Goal: Information Seeking & Learning: Understand process/instructions

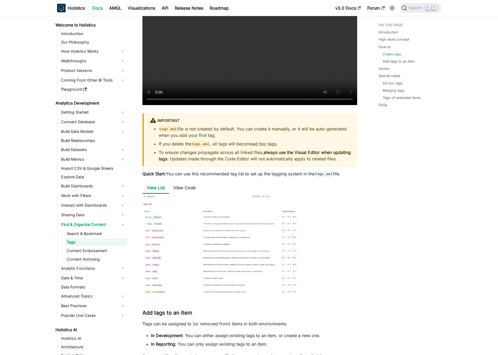
click at [219, 177] on p "Quick Start: You can use this recommended tag list to set up the tagging system…" at bounding box center [250, 173] width 215 height 6
click at [214, 177] on p "Quick Start: You can use this recommended tag list to set up the tagging system…" at bounding box center [250, 173] width 215 height 6
click at [190, 192] on li "View Code" at bounding box center [184, 187] width 31 height 11
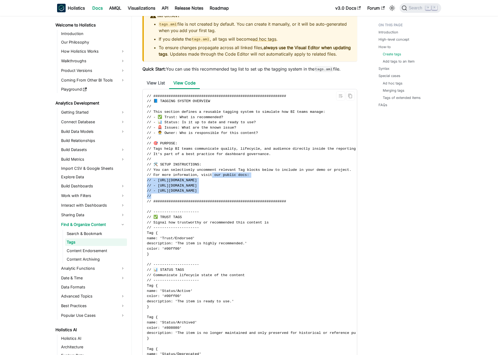
drag, startPoint x: 213, startPoint y: 194, endPoint x: 211, endPoint y: 206, distance: 12.6
click at [211, 203] on span "// #############################################################" at bounding box center [216, 201] width 139 height 4
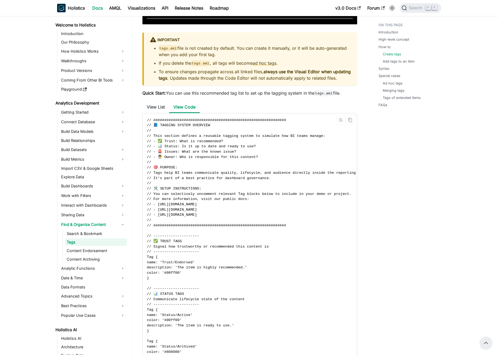
scroll to position [530, 0]
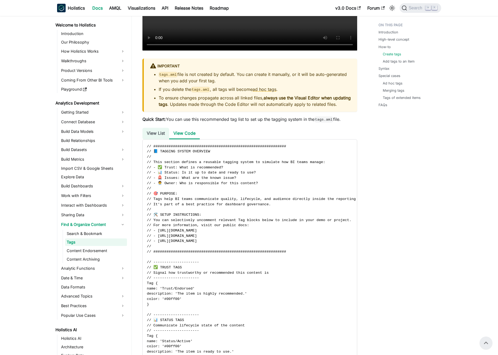
click at [160, 139] on li "View List" at bounding box center [156, 133] width 27 height 11
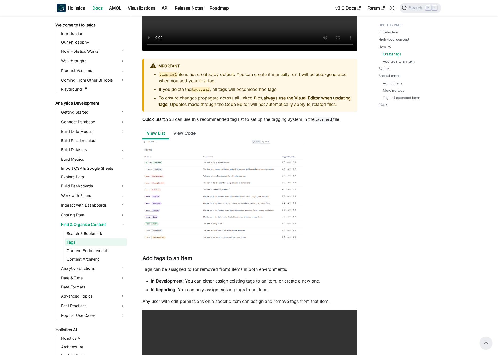
click at [178, 177] on img at bounding box center [223, 189] width 161 height 101
drag, startPoint x: 194, startPoint y: 178, endPoint x: 206, endPoint y: 179, distance: 11.2
click at [195, 178] on img at bounding box center [223, 189] width 161 height 101
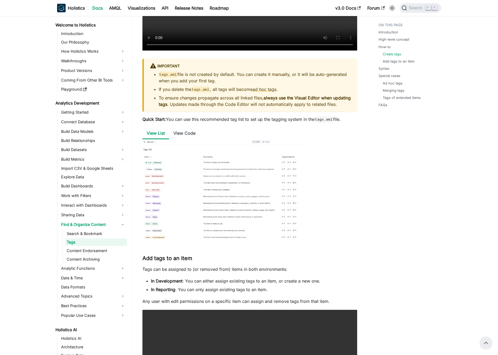
drag, startPoint x: 313, startPoint y: 183, endPoint x: 181, endPoint y: 185, distance: 132.2
click at [183, 185] on div at bounding box center [250, 190] width 215 height 103
click at [313, 188] on div at bounding box center [250, 190] width 215 height 103
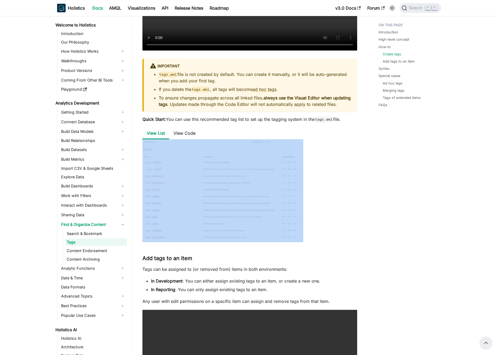
click at [313, 188] on div at bounding box center [250, 190] width 215 height 103
click at [317, 188] on div at bounding box center [250, 190] width 215 height 103
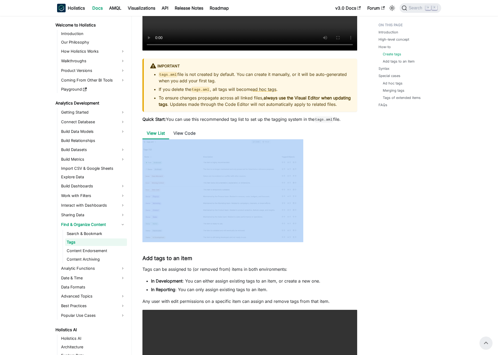
click at [320, 188] on div at bounding box center [250, 190] width 215 height 103
click at [315, 188] on div at bounding box center [250, 190] width 215 height 103
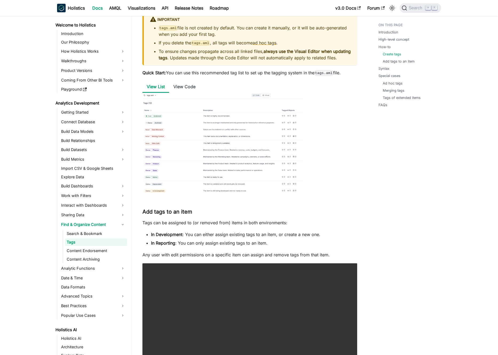
scroll to position [580, 0]
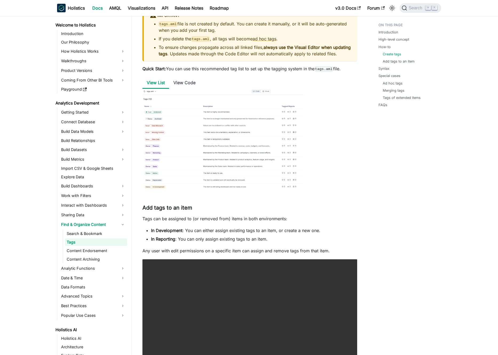
click at [249, 222] on p "Tags can be assigned to (or removed from) items in both environments:" at bounding box center [250, 218] width 215 height 6
click at [247, 222] on p "Tags can be assigned to (or removed from) items in both environments:" at bounding box center [250, 218] width 215 height 6
click at [250, 222] on p "Tags can be assigned to (or removed from) items in both environments:" at bounding box center [250, 218] width 215 height 6
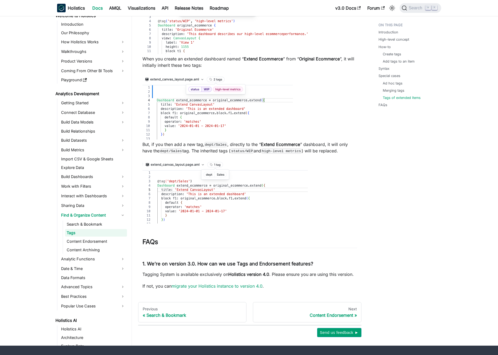
scroll to position [1805, 0]
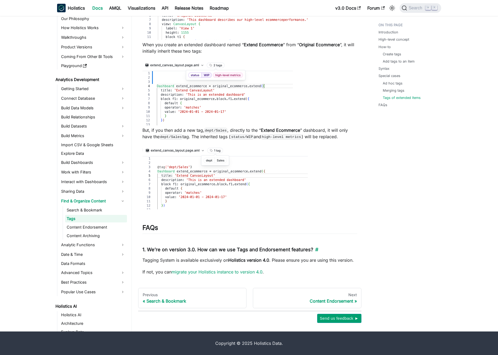
click at [202, 250] on h4 "1. We’re on version 3.0. How can we use Tags and Endorsement features? ​" at bounding box center [250, 249] width 215 height 6
click at [198, 250] on h4 "1. We’re on version 3.0. How can we use Tags and Endorsement features? ​" at bounding box center [250, 249] width 215 height 6
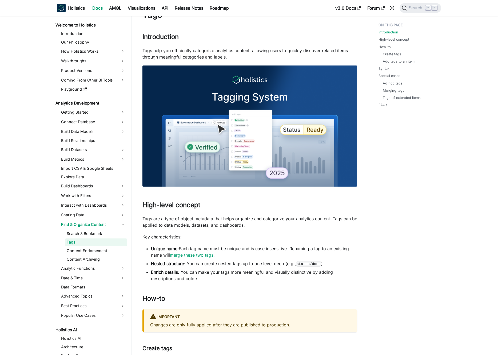
scroll to position [0, 0]
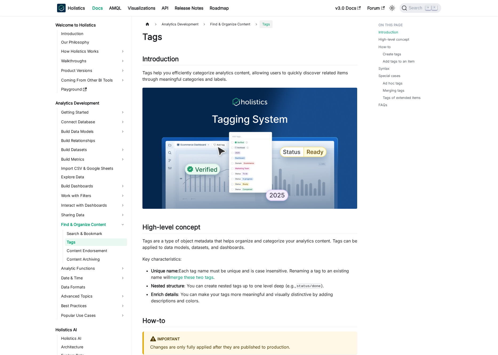
click at [208, 79] on p "Tags help you efficiently categorize analytics content, allowing users to quick…" at bounding box center [250, 75] width 215 height 13
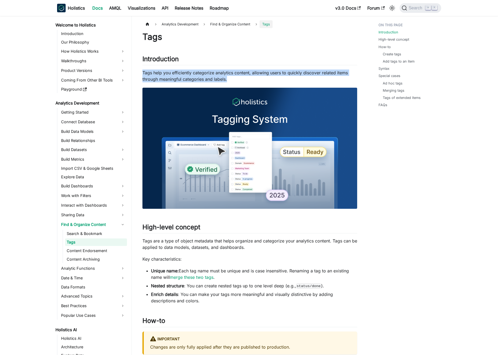
click at [208, 79] on p "Tags help you efficiently categorize analytics content, allowing users to quick…" at bounding box center [250, 75] width 215 height 13
click at [201, 77] on p "Tags help you efficiently categorize analytics content, allowing users to quick…" at bounding box center [250, 75] width 215 height 13
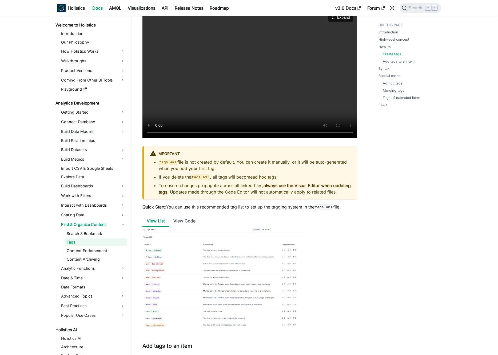
scroll to position [463, 0]
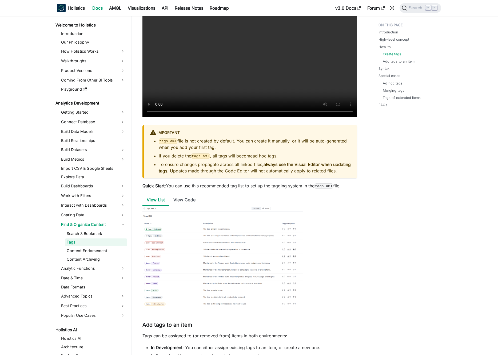
click at [212, 189] on p "Quick Start: You can use this recommended tag list to set up the tagging system…" at bounding box center [250, 185] width 215 height 6
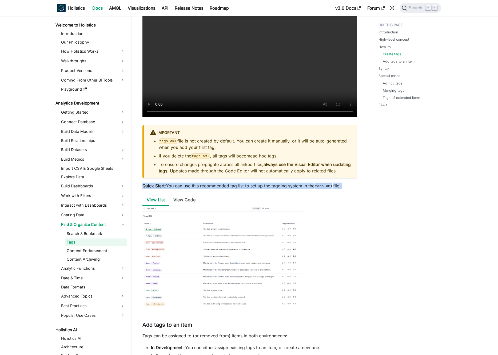
click at [212, 189] on p "Quick Start: You can use this recommended tag list to set up the tagging system…" at bounding box center [250, 185] width 215 height 6
click at [206, 189] on p "Quick Start: You can use this recommended tag list to set up the tagging system…" at bounding box center [250, 185] width 215 height 6
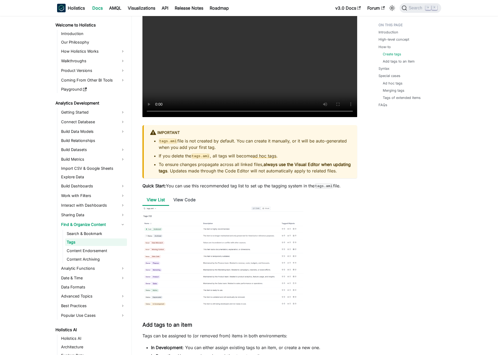
click at [206, 189] on p "Quick Start: You can use this recommended tag list to set up the tagging system…" at bounding box center [250, 185] width 215 height 6
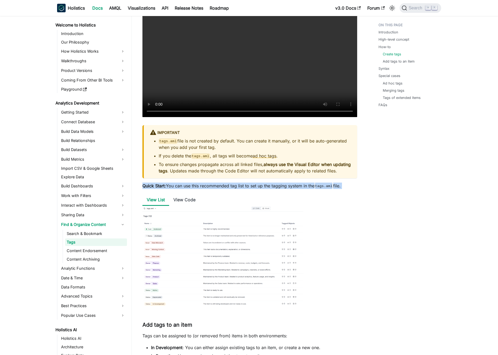
click at [206, 189] on p "Quick Start: You can use this recommended tag list to set up the tagging system…" at bounding box center [250, 185] width 215 height 6
click at [208, 189] on p "Quick Start: You can use this recommended tag list to set up the tagging system…" at bounding box center [250, 185] width 215 height 6
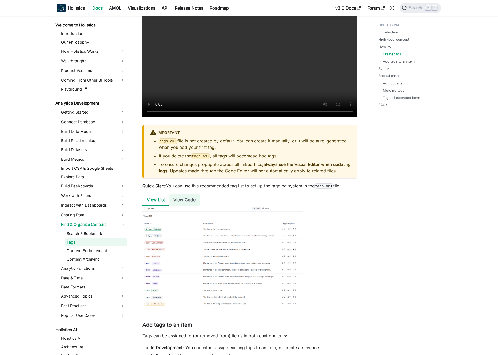
click at [180, 204] on li "View Code" at bounding box center [184, 199] width 31 height 11
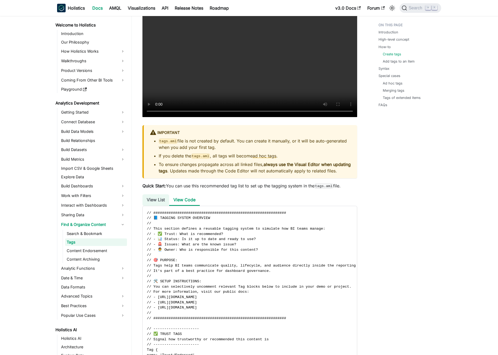
click at [160, 206] on li "View List" at bounding box center [156, 199] width 27 height 11
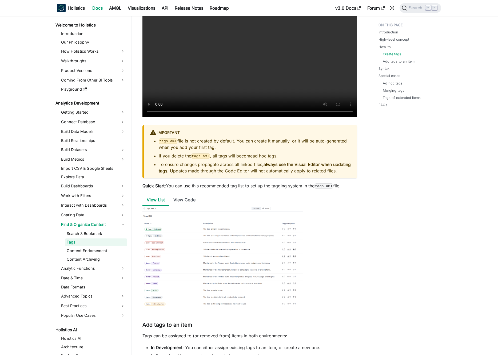
click at [184, 189] on p "Quick Start: You can use this recommended tag list to set up the tagging system…" at bounding box center [250, 185] width 215 height 6
click at [189, 189] on p "Quick Start: You can use this recommended tag list to set up the tagging system…" at bounding box center [250, 185] width 215 height 6
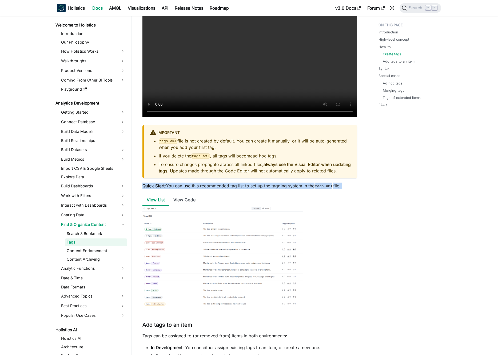
click at [189, 189] on p "Quick Start: You can use this recommended tag list to set up the tagging system…" at bounding box center [250, 185] width 215 height 6
click at [191, 189] on p "Quick Start: You can use this recommended tag list to set up the tagging system…" at bounding box center [250, 185] width 215 height 6
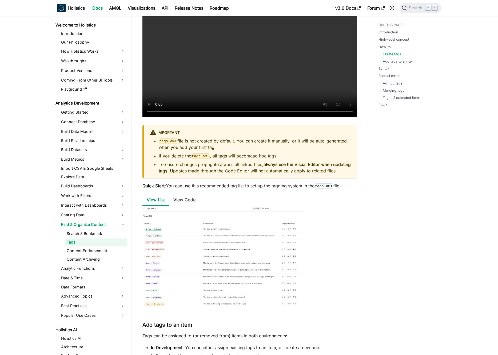
click at [221, 174] on li "To ensure changes propagate across all linked files, always use the Visual Edit…" at bounding box center [255, 167] width 192 height 13
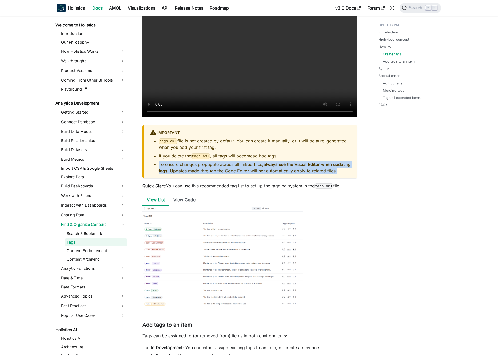
click at [221, 174] on li "To ensure changes propagate across all linked files, always use the Visual Edit…" at bounding box center [255, 167] width 192 height 13
click at [225, 174] on li "To ensure changes propagate across all linked files, always use the Visual Edit…" at bounding box center [255, 167] width 192 height 13
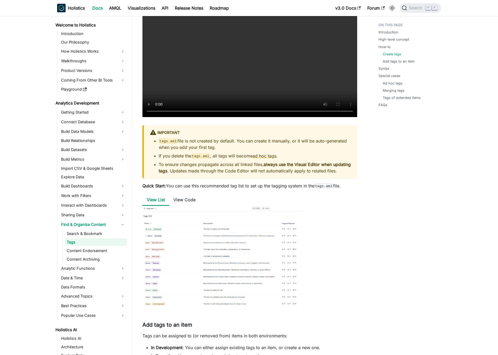
click at [225, 174] on li "To ensure changes propagate across all linked files, always use the Visual Edit…" at bounding box center [255, 167] width 192 height 13
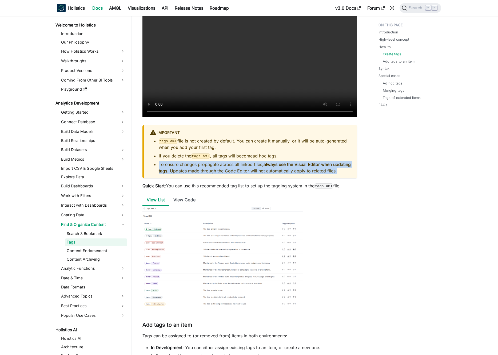
click at [225, 174] on li "To ensure changes propagate across all linked files, always use the Visual Edit…" at bounding box center [255, 167] width 192 height 13
click at [226, 174] on li "To ensure changes propagate across all linked files, always use the Visual Edit…" at bounding box center [255, 167] width 192 height 13
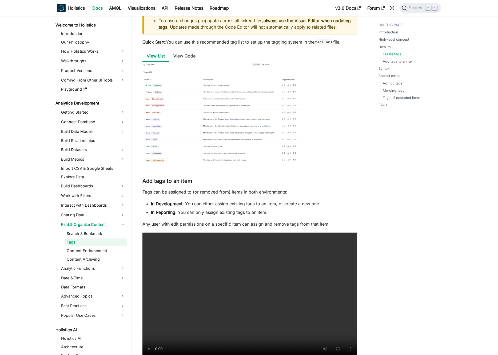
scroll to position [634, 0]
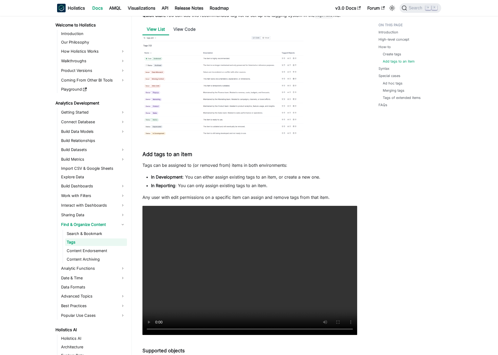
click at [224, 168] on p "Tags can be assigned to (or removed from) items in both environments:" at bounding box center [250, 165] width 215 height 6
click at [221, 168] on p "Tags can be assigned to (or removed from) items in both environments:" at bounding box center [250, 165] width 215 height 6
click at [213, 180] on li "In Development : You can either assign existing tags to an item, or create a ne…" at bounding box center [254, 177] width 206 height 6
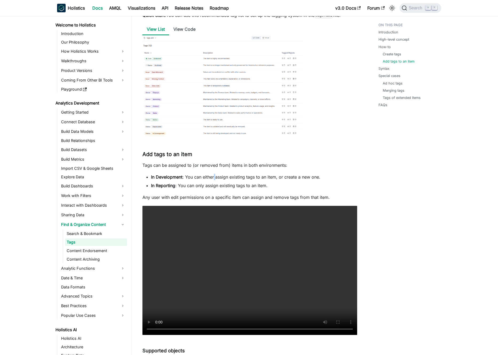
click at [213, 180] on li "In Development : You can either assign existing tags to an item, or create a ne…" at bounding box center [254, 177] width 206 height 6
click at [208, 180] on li "In Development : You can either assign existing tags to an item, or create a ne…" at bounding box center [254, 177] width 206 height 6
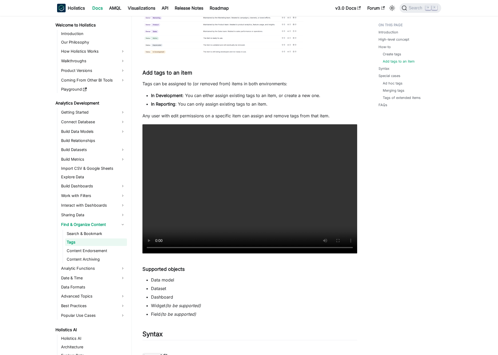
scroll to position [815, 0]
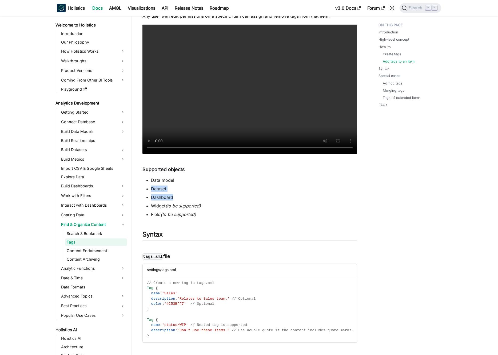
drag, startPoint x: 218, startPoint y: 185, endPoint x: 221, endPoint y: 204, distance: 19.1
click at [221, 202] on ul "Data model Dataset Dashboard Widget (to be supported) Field (to be supported)" at bounding box center [250, 197] width 215 height 41
click at [221, 200] on li "Dashboard" at bounding box center [254, 197] width 206 height 6
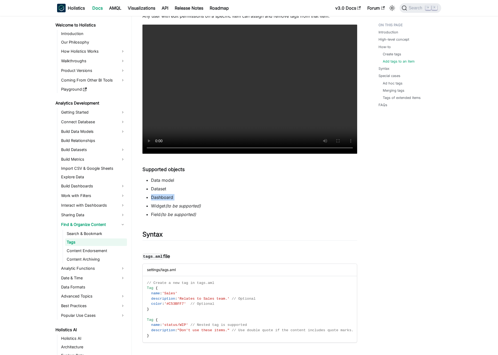
click at [225, 200] on li "Dashboard" at bounding box center [254, 197] width 206 height 6
click at [227, 209] on li "Widget (to be supported)" at bounding box center [254, 205] width 206 height 6
click at [223, 216] on ul "Data model Dataset Dashboard Widget (to be supported) Field (to be supported)" at bounding box center [250, 197] width 215 height 41
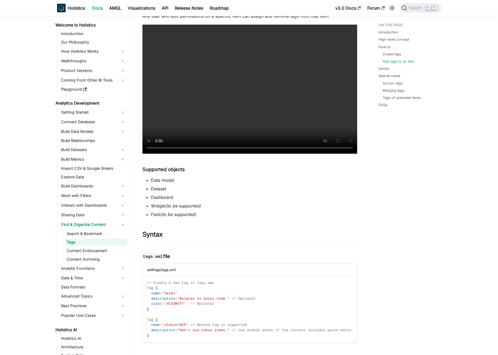
click at [223, 217] on li "Field (to be supported)" at bounding box center [254, 214] width 206 height 6
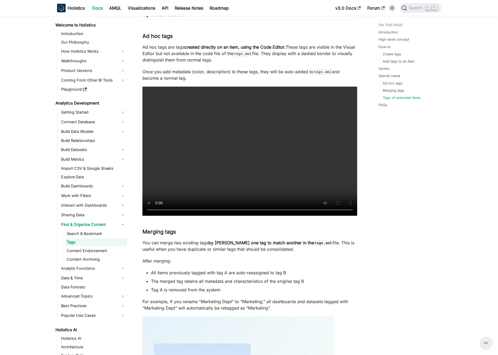
scroll to position [0, 0]
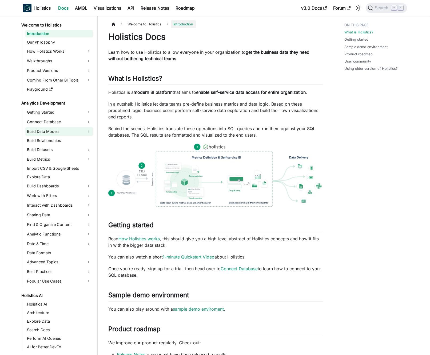
click at [71, 132] on link "Build Data Models" at bounding box center [59, 131] width 68 height 9
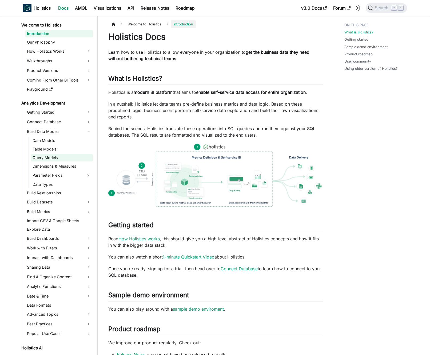
click at [66, 159] on link "Query Models" at bounding box center [62, 157] width 62 height 7
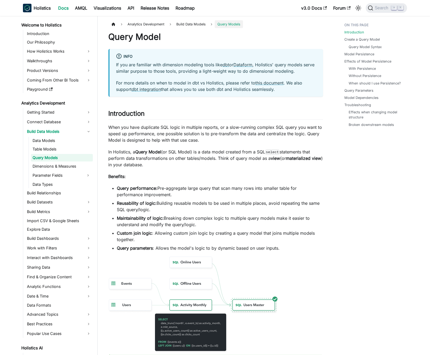
click at [66, 159] on link "Query Models" at bounding box center [62, 157] width 62 height 7
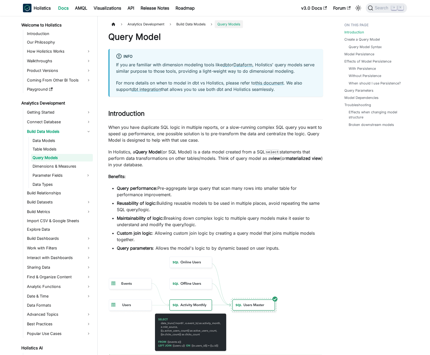
click at [166, 135] on p "When you have duplicate SQL logic in multiple reports, or a slow-running comple…" at bounding box center [215, 133] width 215 height 19
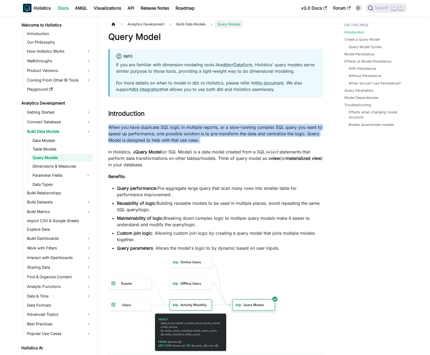
click at [166, 135] on p "When you have duplicate SQL logic in multiple reports, or a slow-running comple…" at bounding box center [215, 133] width 215 height 19
click at [163, 134] on p "When you have duplicate SQL logic in multiple reports, or a slow-running comple…" at bounding box center [215, 133] width 215 height 19
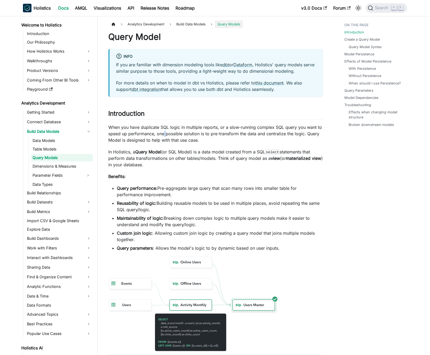
click at [163, 134] on p "When you have duplicate SQL logic in multiple reports, or a slow-running comple…" at bounding box center [215, 133] width 215 height 19
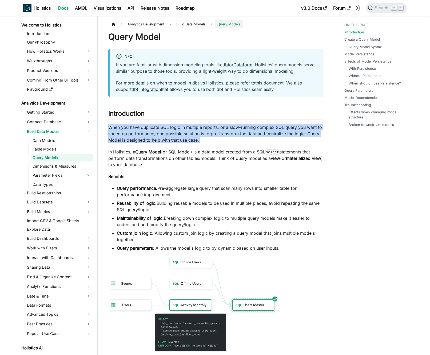
click at [163, 134] on p "When you have duplicate SQL logic in multiple reports, or a slow-running comple…" at bounding box center [215, 133] width 215 height 19
click at [161, 134] on p "When you have duplicate SQL logic in multiple reports, or a slow-running comple…" at bounding box center [215, 133] width 215 height 19
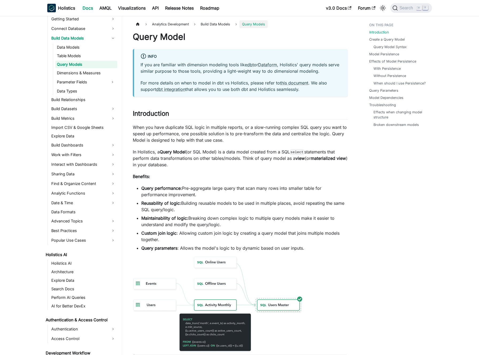
scroll to position [3, 0]
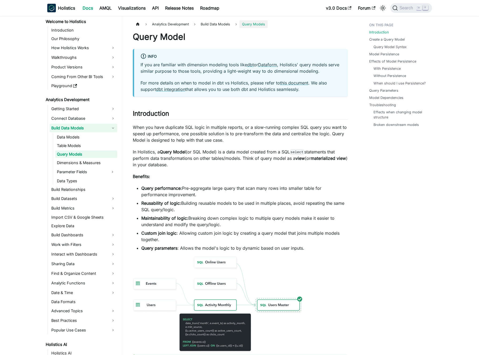
click at [89, 128] on link "Build Data Models" at bounding box center [84, 128] width 68 height 9
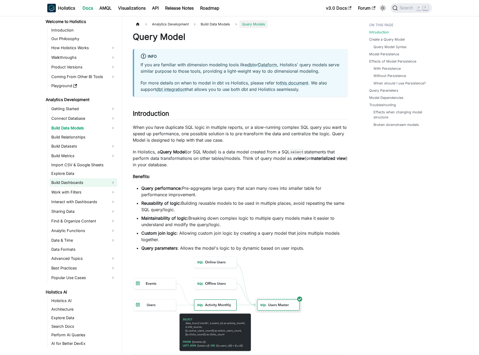
click at [80, 180] on link "Build Dashboards" at bounding box center [84, 182] width 68 height 9
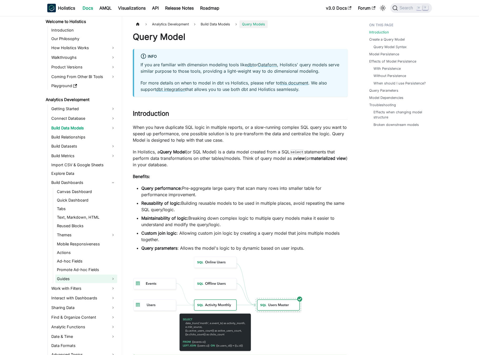
click at [79, 279] on link "Guides" at bounding box center [86, 278] width 62 height 9
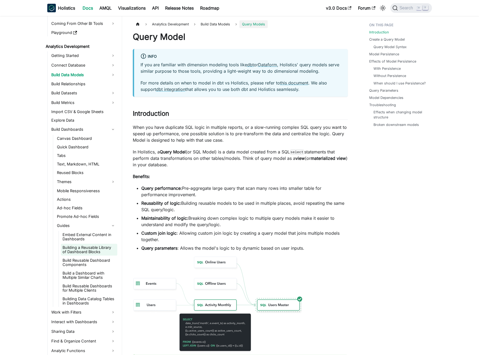
scroll to position [61, 0]
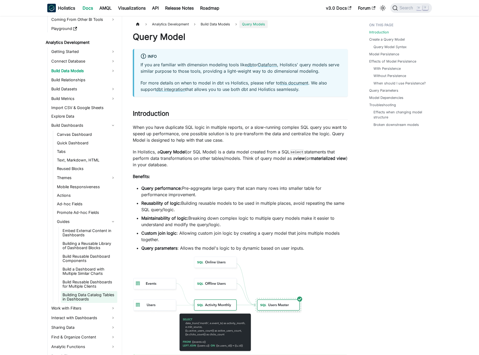
click at [88, 293] on link "Building Data Catalog Tables in Dashboards" at bounding box center [89, 297] width 56 height 12
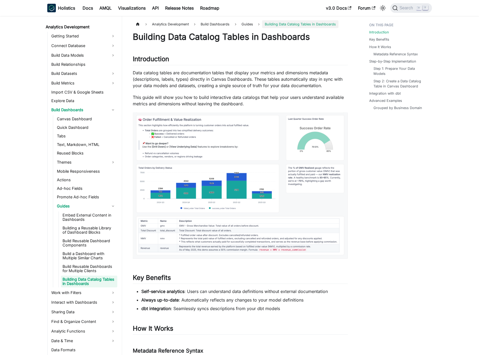
scroll to position [76, 0]
click at [190, 81] on p "Data catalog tables are documentation tables that display your metrics and dime…" at bounding box center [240, 78] width 215 height 19
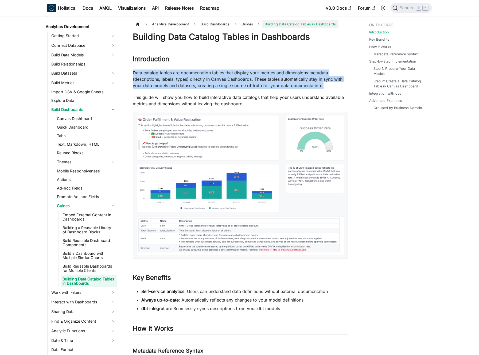
click at [190, 81] on p "Data catalog tables are documentation tables that display your metrics and dime…" at bounding box center [240, 78] width 215 height 19
click at [186, 81] on p "Data catalog tables are documentation tables that display your metrics and dime…" at bounding box center [240, 78] width 215 height 19
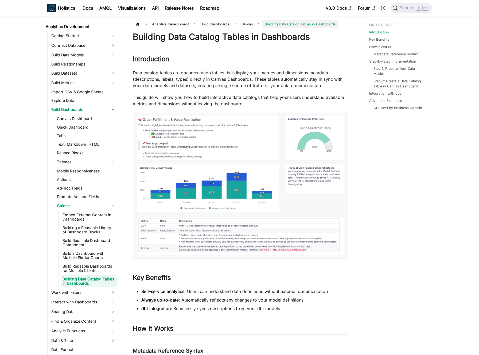
click at [180, 94] on p "This guide will show you how to build interactive data catalogs that help your …" at bounding box center [240, 100] width 215 height 13
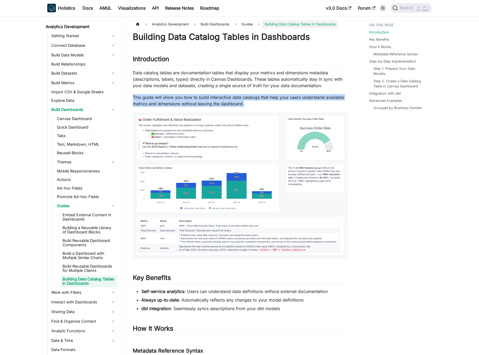
click at [180, 94] on p "This guide will show you how to build interactive data catalogs that help your …" at bounding box center [240, 100] width 215 height 13
click at [183, 95] on p "This guide will show you how to build interactive data catalogs that help your …" at bounding box center [240, 100] width 215 height 13
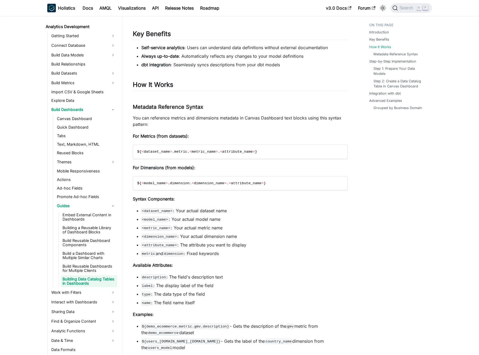
scroll to position [268, 0]
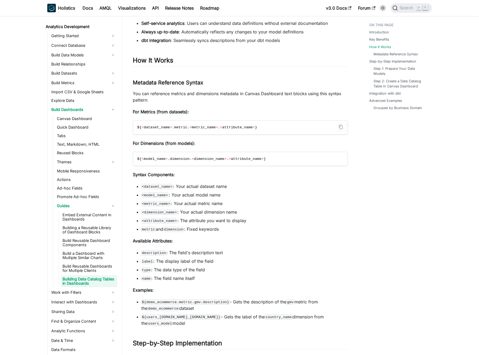
click at [201, 128] on span "metric_name" at bounding box center [204, 127] width 24 height 4
click at [198, 127] on span "metric_name" at bounding box center [204, 127] width 24 height 4
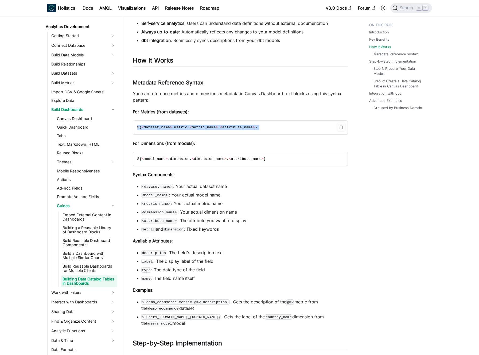
click at [198, 127] on span "metric_name" at bounding box center [204, 127] width 24 height 4
click at [203, 129] on code "$ { < dataset_name > . metric . < metric_name > . < attribute_name > }" at bounding box center [240, 127] width 214 height 14
click at [206, 128] on span "metric_name" at bounding box center [204, 127] width 24 height 4
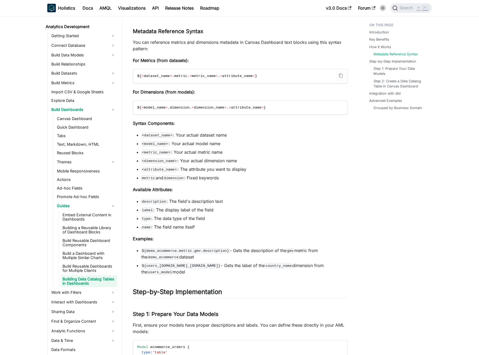
scroll to position [319, 0]
click at [218, 136] on li "<dataset_name> : Your actual dataset name" at bounding box center [244, 134] width 206 height 6
click at [212, 137] on li "<dataset_name> : Your actual dataset name" at bounding box center [244, 134] width 206 height 6
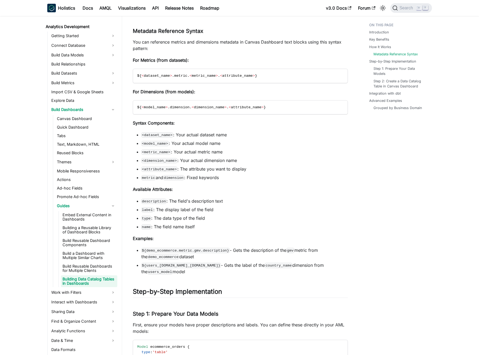
click at [240, 147] on ul "<dataset_name> : Your actual dataset name <model_name> : Your actual model name…" at bounding box center [240, 155] width 215 height 49
click at [246, 150] on li "<metric_name> : Your actual metric name" at bounding box center [244, 151] width 206 height 6
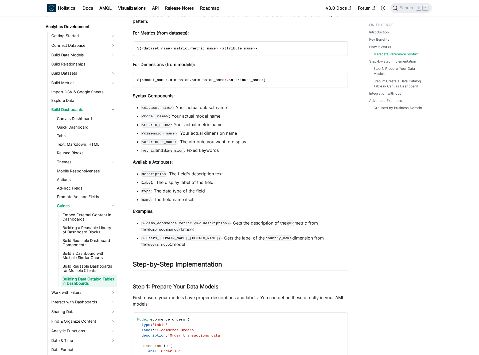
scroll to position [369, 0]
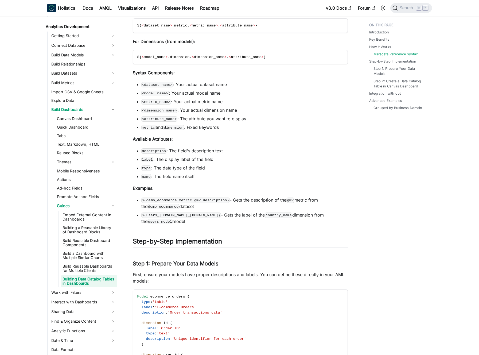
click at [242, 200] on li "${demo_ecommerce.metric.gmv.description} - Gets the description of the gmv metr…" at bounding box center [244, 202] width 206 height 13
click at [245, 200] on li "${demo_ecommerce.metric.gmv.description} - Gets the description of the gmv metr…" at bounding box center [244, 202] width 206 height 13
click at [244, 210] on ul "${demo_ecommerce.metric.gmv.description} - Gets the description of the gmv metr…" at bounding box center [240, 210] width 215 height 28
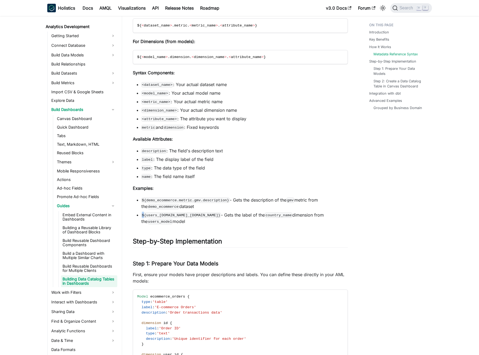
click at [244, 210] on ul "${demo_ecommerce.metric.gmv.description} - Gets the description of the gmv metr…" at bounding box center [240, 210] width 215 height 28
click at [246, 211] on li "${users_[DOMAIN_NAME]_[DOMAIN_NAME]} - Gets the label of the country_name dimen…" at bounding box center [244, 217] width 206 height 13
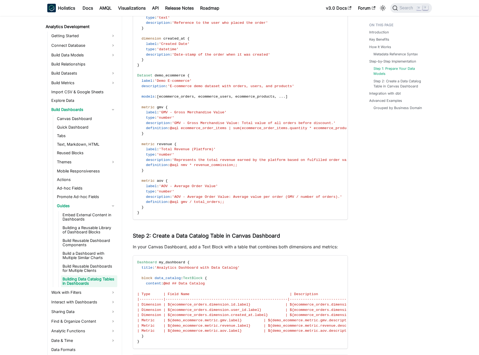
scroll to position [811, 0]
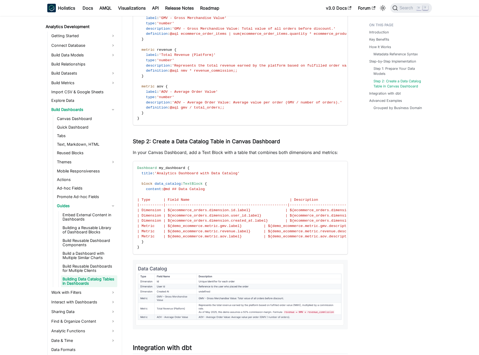
click at [207, 155] on p "In your Canvas Dashboard, add a Text Block with a table that combines both dime…" at bounding box center [240, 152] width 215 height 6
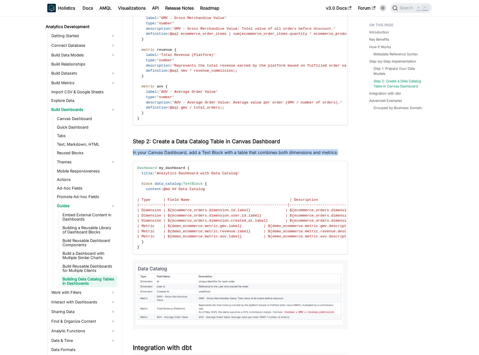
click at [207, 155] on p "In your Canvas Dashboard, add a Text Block with a table that combines both dime…" at bounding box center [240, 152] width 215 height 6
click at [202, 155] on p "In your Canvas Dashboard, add a Text Block with a table that combines both dime…" at bounding box center [240, 152] width 215 height 6
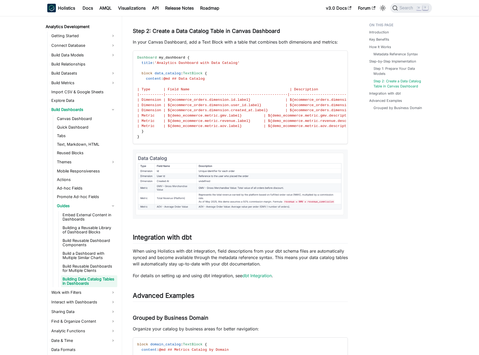
scroll to position [955, 0]
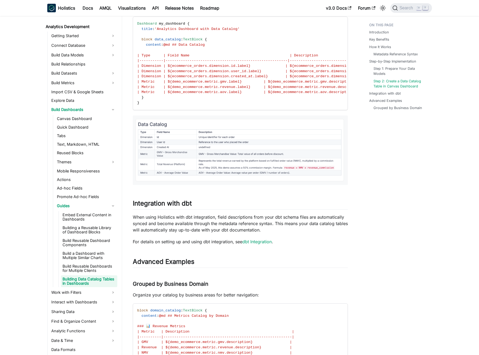
click at [177, 227] on p "When using Holistics with dbt integration, field descriptions from your dbt sch…" at bounding box center [240, 223] width 215 height 19
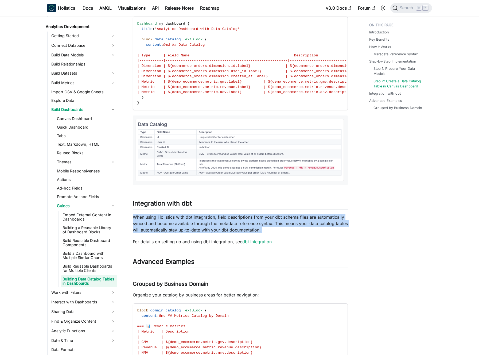
click at [177, 227] on p "When using Holistics with dbt integration, field descriptions from your dbt sch…" at bounding box center [240, 223] width 215 height 19
click at [179, 229] on p "When using Holistics with dbt integration, field descriptions from your dbt sch…" at bounding box center [240, 223] width 215 height 19
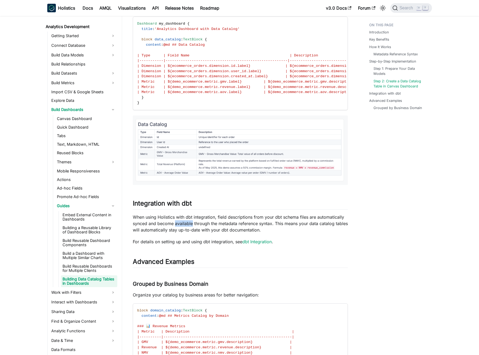
click at [179, 229] on p "When using Holistics with dbt integration, field descriptions from your dbt sch…" at bounding box center [240, 223] width 215 height 19
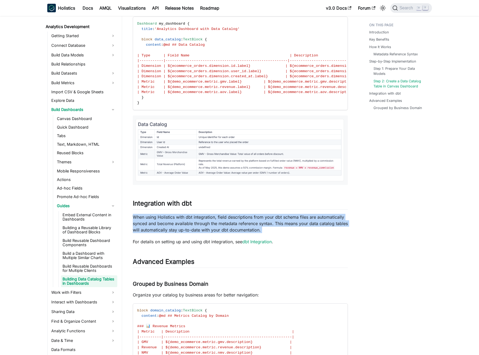
click at [179, 229] on p "When using Holistics with dbt integration, field descriptions from your dbt sch…" at bounding box center [240, 223] width 215 height 19
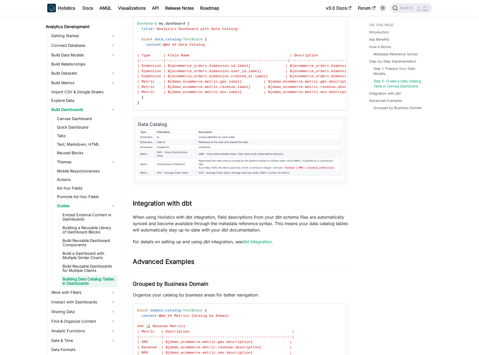
click at [184, 229] on p "When using Holistics with dbt integration, field descriptions from your dbt sch…" at bounding box center [240, 223] width 215 height 19
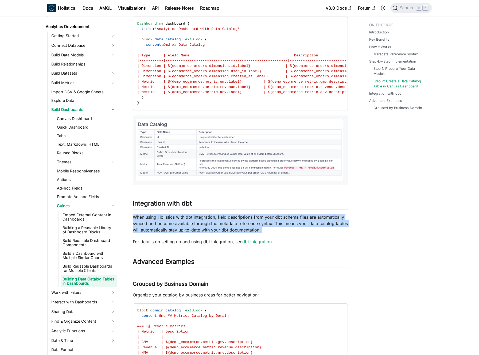
click at [184, 229] on p "When using Holistics with dbt integration, field descriptions from your dbt sch…" at bounding box center [240, 223] width 215 height 19
click at [188, 230] on p "When using Holistics with dbt integration, field descriptions from your dbt sch…" at bounding box center [240, 223] width 215 height 19
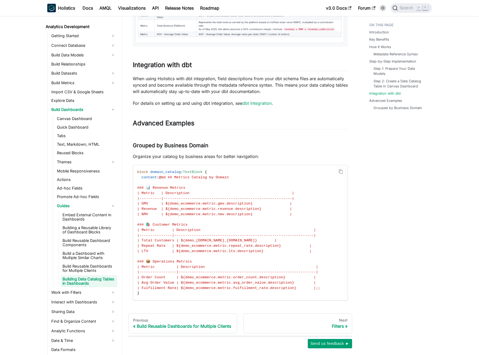
scroll to position [1094, 0]
click at [180, 178] on span "@md ## Metrics Catalog by Domain" at bounding box center [194, 176] width 70 height 4
click at [172, 184] on code "block domain_catalog : TextBlock { content : @md ## Metrics Catalog by Domain #…" at bounding box center [240, 231] width 214 height 135
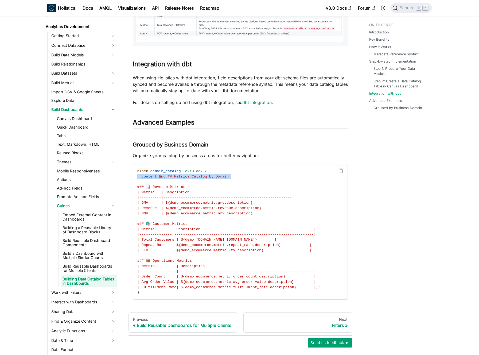
click at [172, 184] on code "block domain_catalog : TextBlock { content : @md ## Metrics Catalog by Domain #…" at bounding box center [240, 231] width 214 height 135
click at [181, 185] on code "block domain_catalog : TextBlock { content : @md ## Metrics Catalog by Domain #…" at bounding box center [240, 231] width 214 height 135
click at [180, 189] on span "### 📊 Revenue Metrics" at bounding box center [161, 187] width 48 height 4
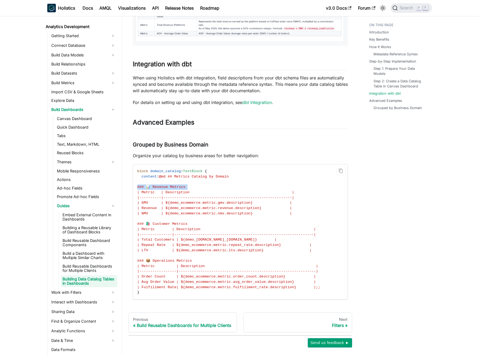
click at [180, 189] on span "### 📊 Revenue Metrics" at bounding box center [161, 187] width 48 height 4
click at [167, 189] on span "### 📊 Revenue Metrics" at bounding box center [161, 187] width 48 height 4
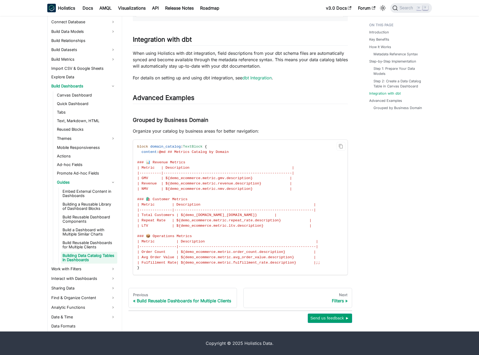
scroll to position [1124, 0]
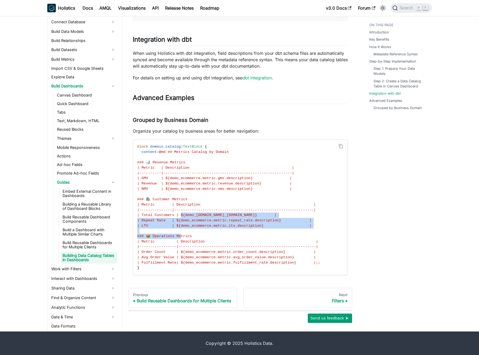
drag, startPoint x: 181, startPoint y: 217, endPoint x: 179, endPoint y: 241, distance: 24.1
click at [179, 241] on code "block domain_catalog : TextBlock { content : @md ## Metrics Catalog by Domain #…" at bounding box center [240, 207] width 214 height 135
click at [179, 241] on span "| Metric | Description |" at bounding box center [227, 241] width 181 height 4
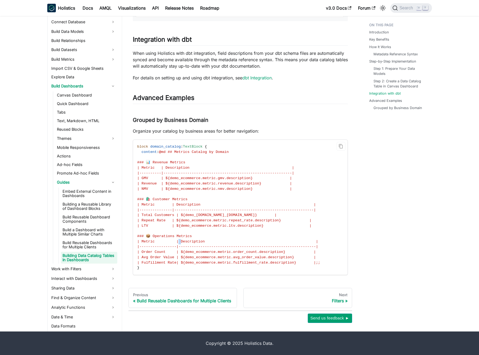
click at [179, 241] on span "| Metric | Description |" at bounding box center [227, 241] width 181 height 4
click at [185, 240] on span "| Metric | Description |" at bounding box center [227, 241] width 181 height 4
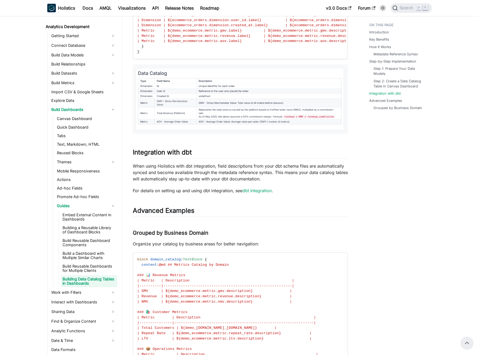
scroll to position [1000, 0]
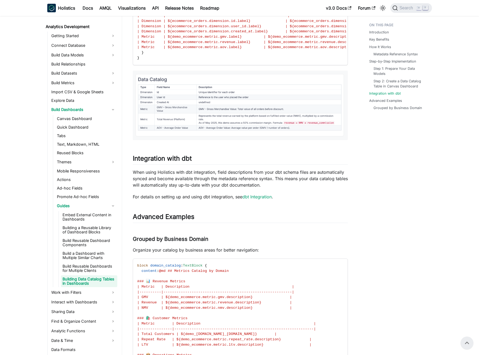
click at [185, 182] on p "When using Holistics with dbt integration, field descriptions from your dbt sch…" at bounding box center [240, 178] width 215 height 19
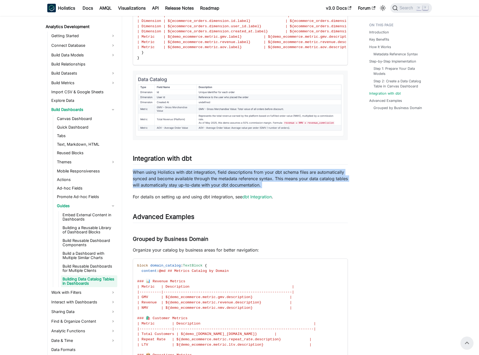
click at [185, 182] on p "When using Holistics with dbt integration, field descriptions from your dbt sch…" at bounding box center [240, 178] width 215 height 19
click at [190, 183] on p "When using Holistics with dbt integration, field descriptions from your dbt sch…" at bounding box center [240, 178] width 215 height 19
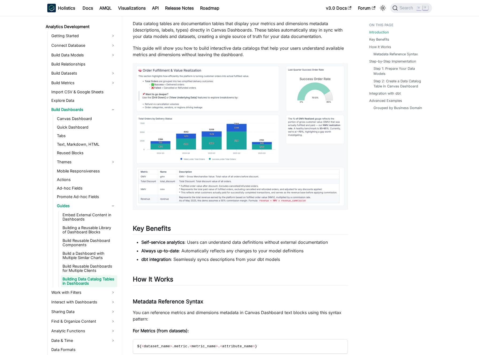
scroll to position [0, 0]
